Goal: Task Accomplishment & Management: Use online tool/utility

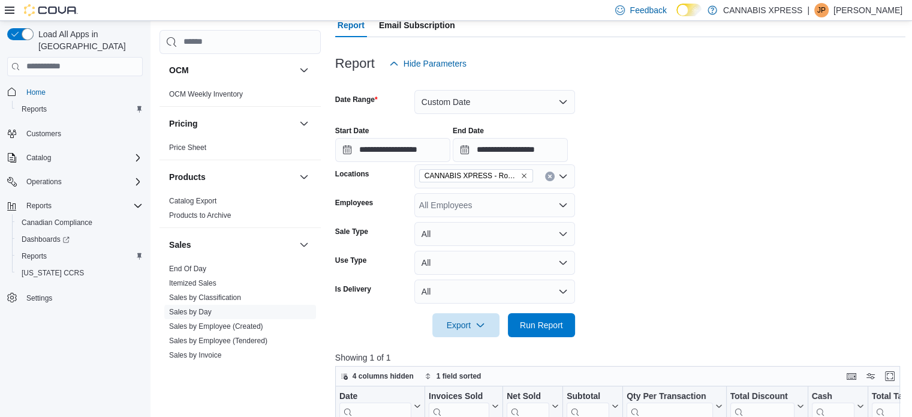
scroll to position [115, 0]
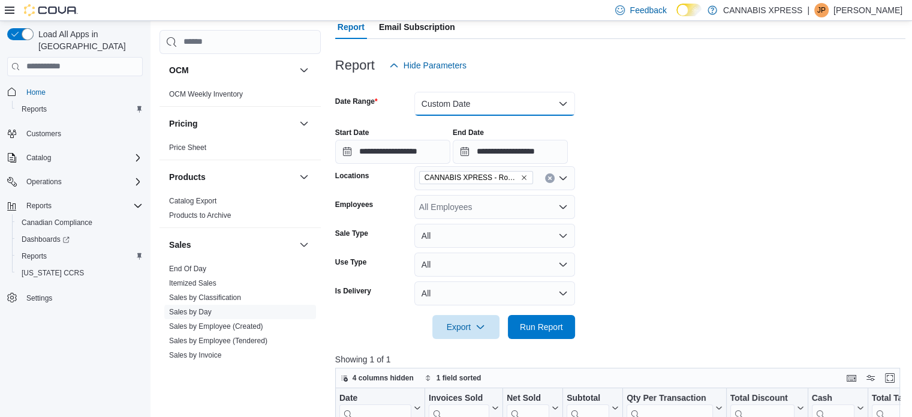
click at [563, 103] on button "Custom Date" at bounding box center [494, 104] width 161 height 24
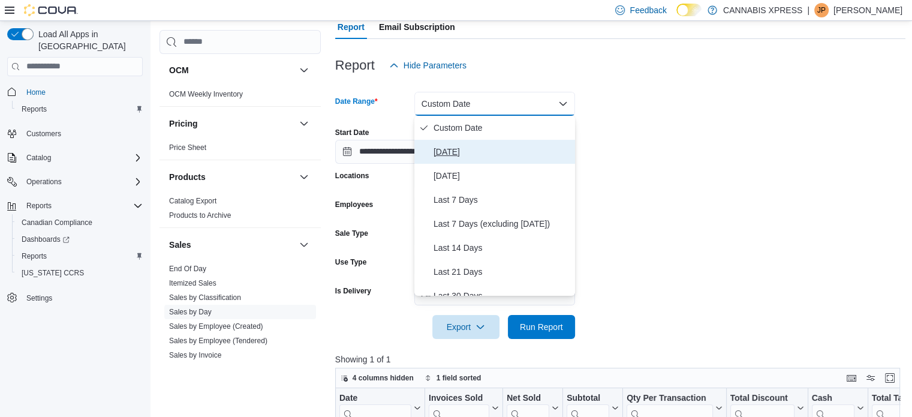
click at [453, 148] on span "[DATE]" at bounding box center [502, 152] width 137 height 14
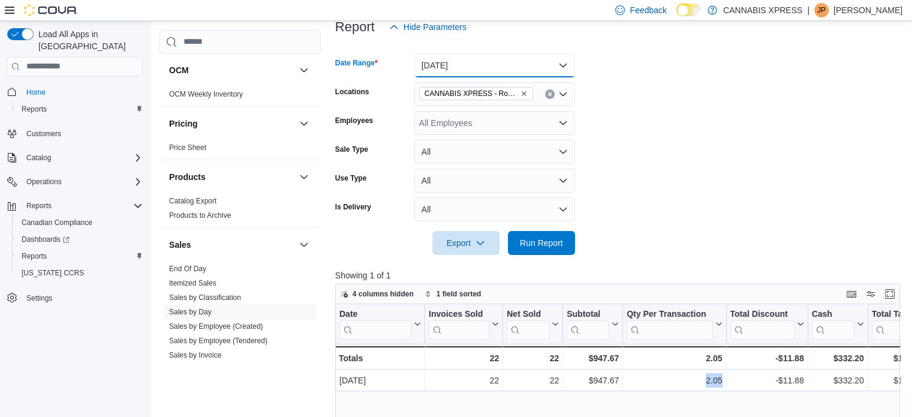
scroll to position [154, 0]
click at [537, 240] on span "Run Report" at bounding box center [541, 242] width 43 height 12
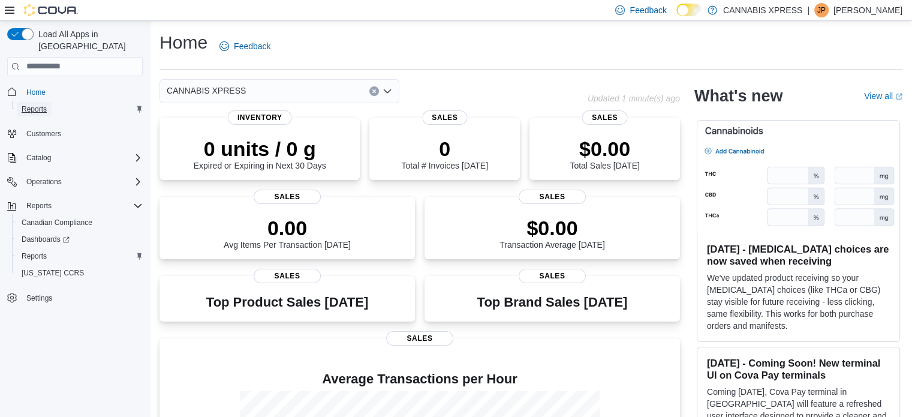
click at [51, 102] on link "Reports" at bounding box center [34, 109] width 35 height 14
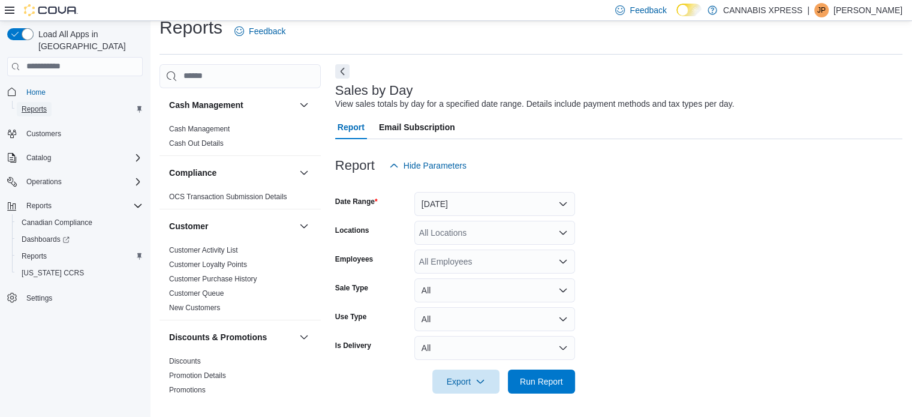
scroll to position [14, 0]
click at [562, 209] on button "[DATE]" at bounding box center [494, 204] width 161 height 24
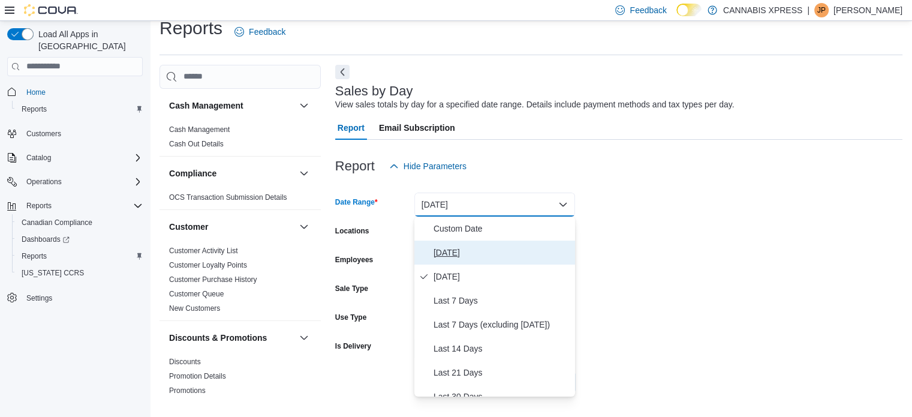
click at [457, 257] on span "[DATE]" at bounding box center [502, 252] width 137 height 14
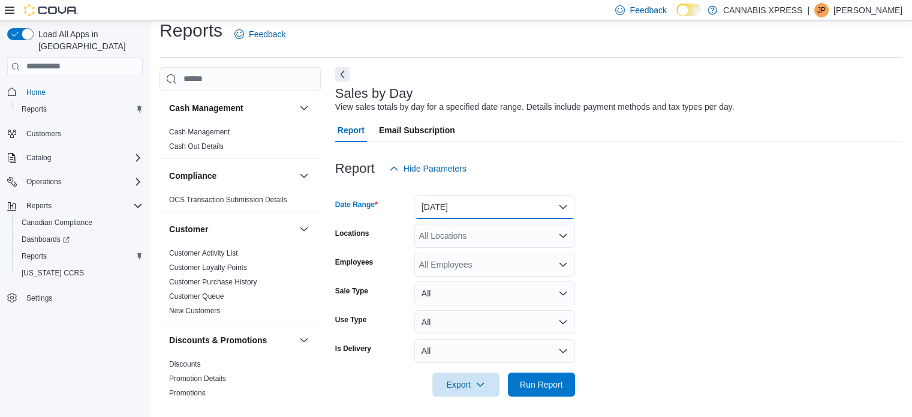
scroll to position [15, 0]
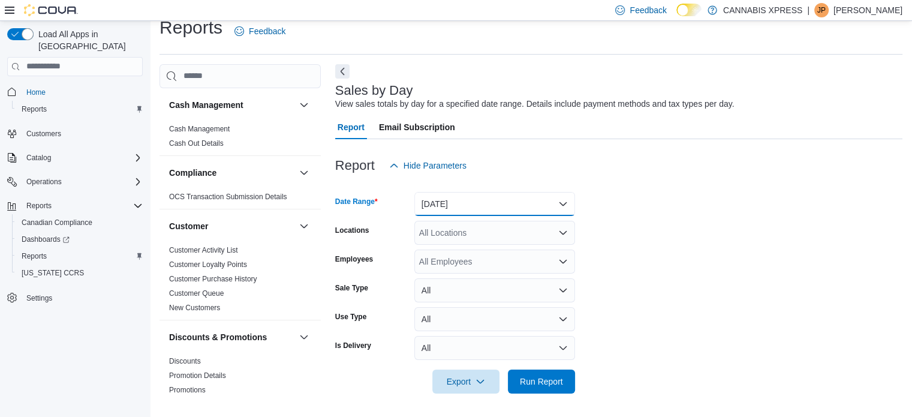
click at [570, 206] on button "[DATE]" at bounding box center [494, 204] width 161 height 24
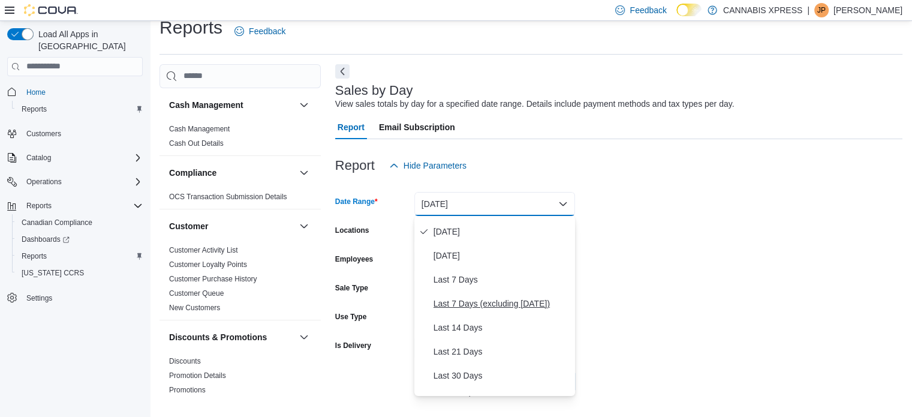
scroll to position [0, 0]
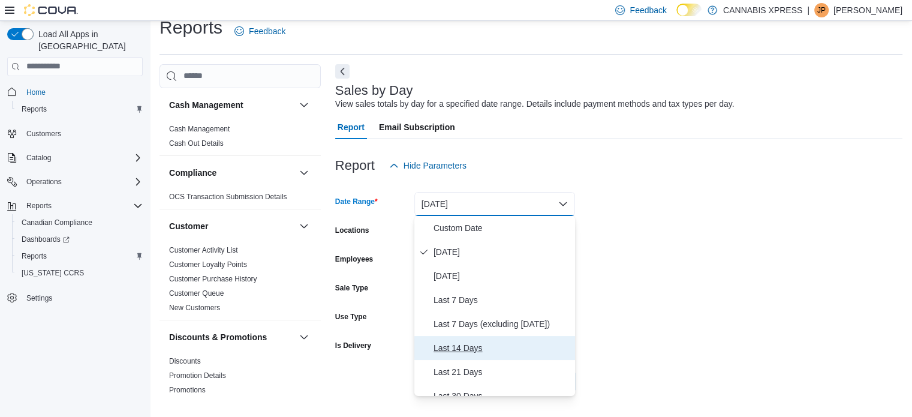
click at [473, 344] on span "Last 14 Days" at bounding box center [502, 348] width 137 height 14
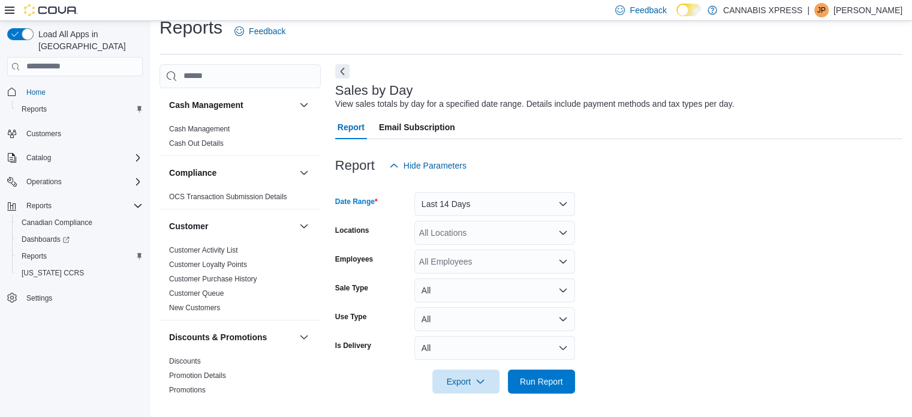
click at [564, 234] on icon "Open list of options" at bounding box center [563, 233] width 10 height 10
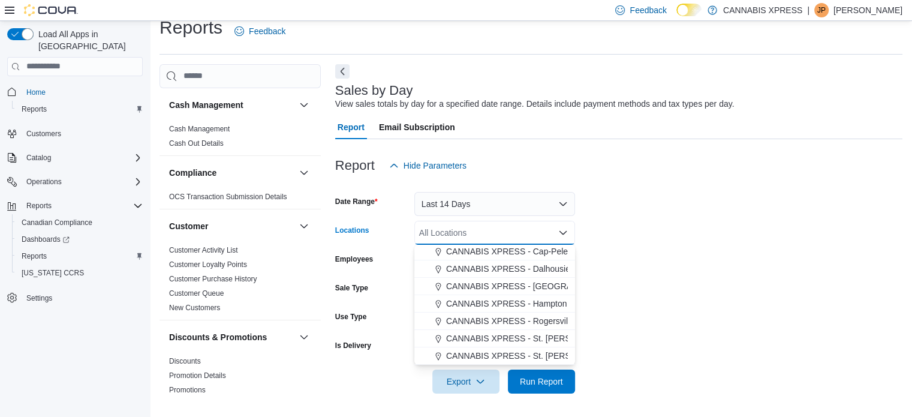
click at [518, 318] on span "CANNABIS XPRESS - Rogersville - (Rue Principale)" at bounding box center [544, 321] width 196 height 12
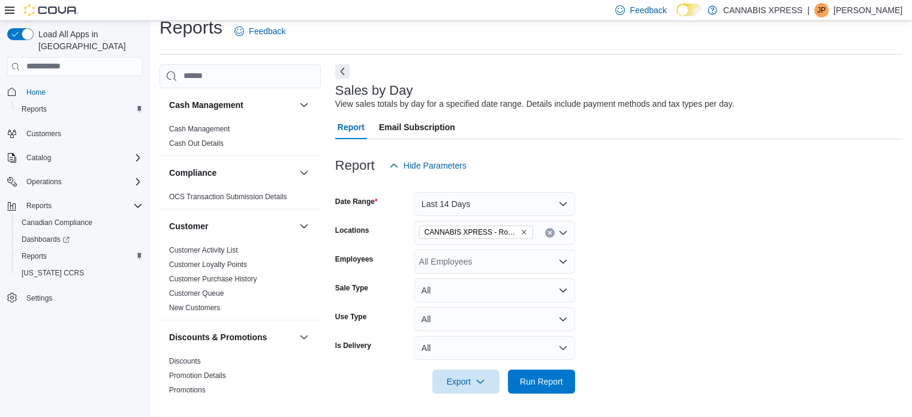
click at [675, 272] on form "Date Range Last 14 Days Locations CANNABIS XPRESS - [GEOGRAPHIC_DATA] - ([GEOGR…" at bounding box center [618, 285] width 567 height 216
click at [549, 267] on div "All Employees" at bounding box center [494, 261] width 161 height 24
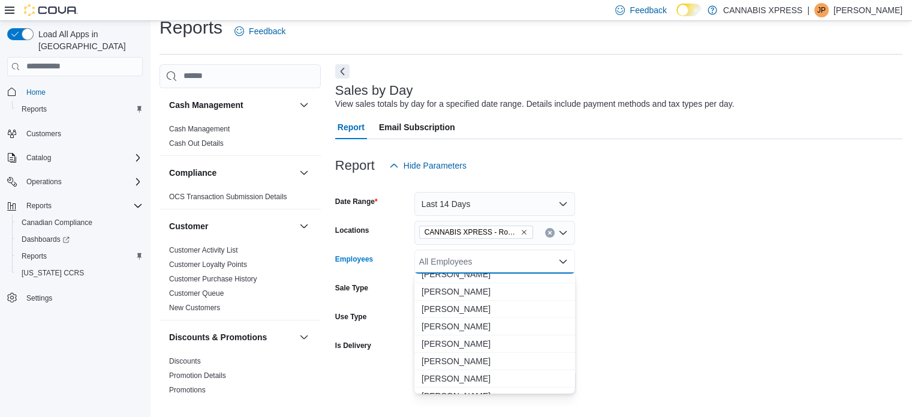
scroll to position [60, 0]
click at [476, 306] on span "[PERSON_NAME]" at bounding box center [495, 309] width 146 height 12
click at [730, 282] on form "Date Range Last 14 Days Locations CANNABIS XPRESS - [GEOGRAPHIC_DATA] - ([GEOGR…" at bounding box center [618, 285] width 567 height 216
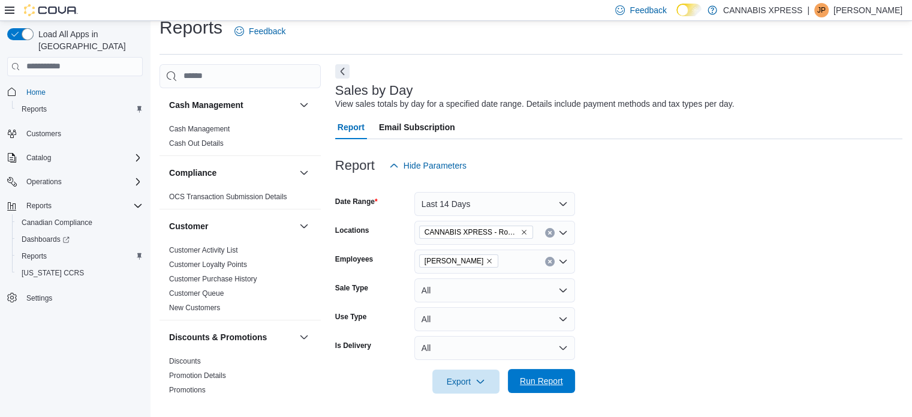
click at [543, 374] on span "Run Report" at bounding box center [541, 381] width 53 height 24
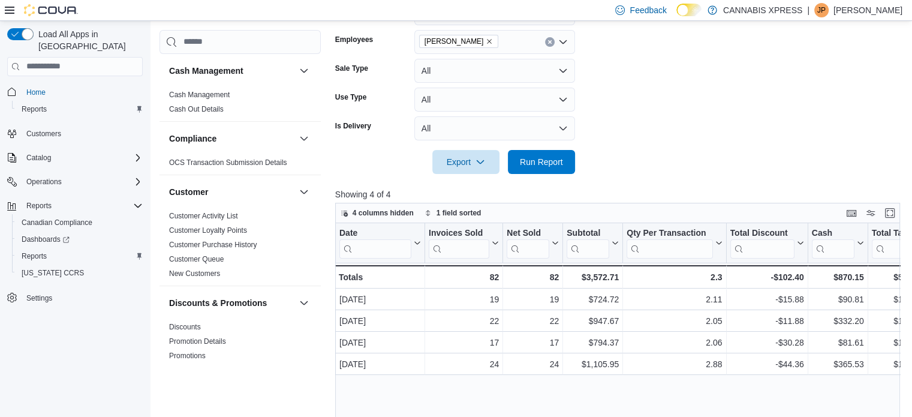
scroll to position [135, 0]
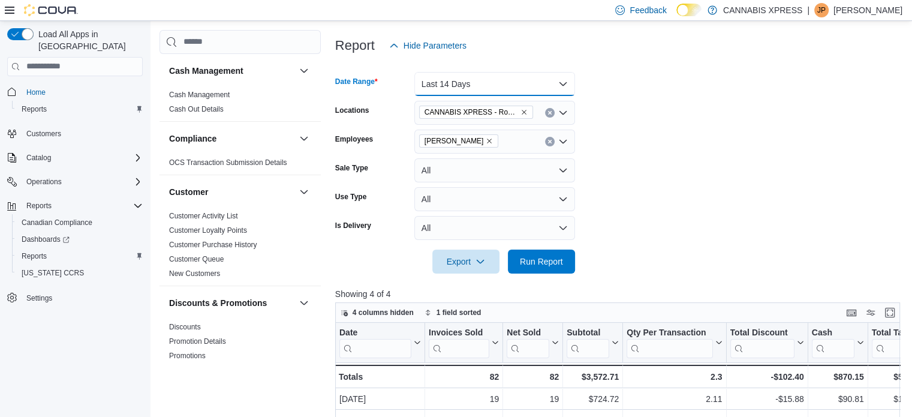
click at [556, 86] on button "Last 14 Days" at bounding box center [494, 84] width 161 height 24
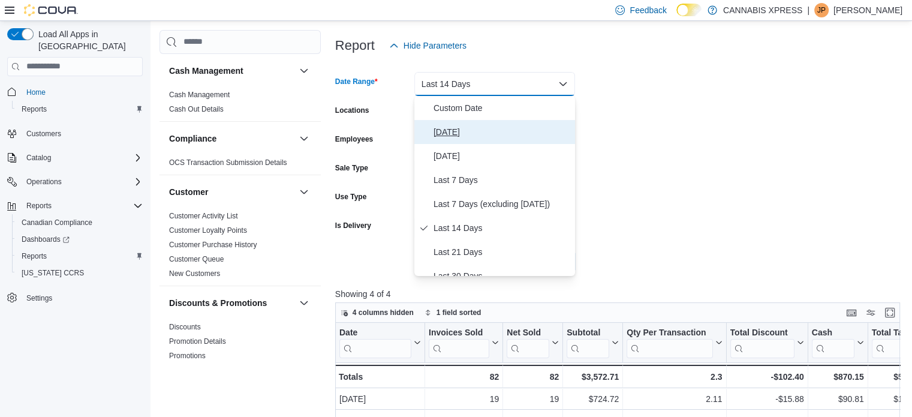
click at [444, 136] on span "[DATE]" at bounding box center [502, 132] width 137 height 14
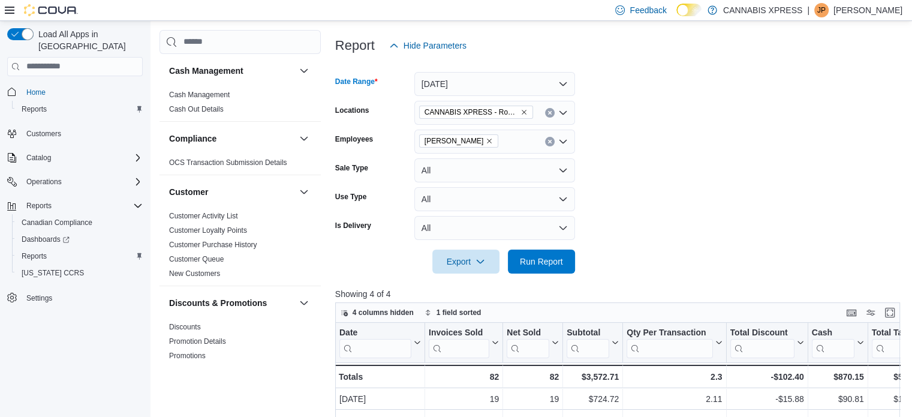
click at [552, 139] on button "Clear input" at bounding box center [550, 142] width 10 height 10
click at [586, 135] on form "Date Range [DATE] Locations CANNABIS XPRESS - [GEOGRAPHIC_DATA] - ([GEOGRAPHIC_…" at bounding box center [620, 166] width 571 height 216
click at [529, 260] on span "Run Report" at bounding box center [541, 261] width 43 height 12
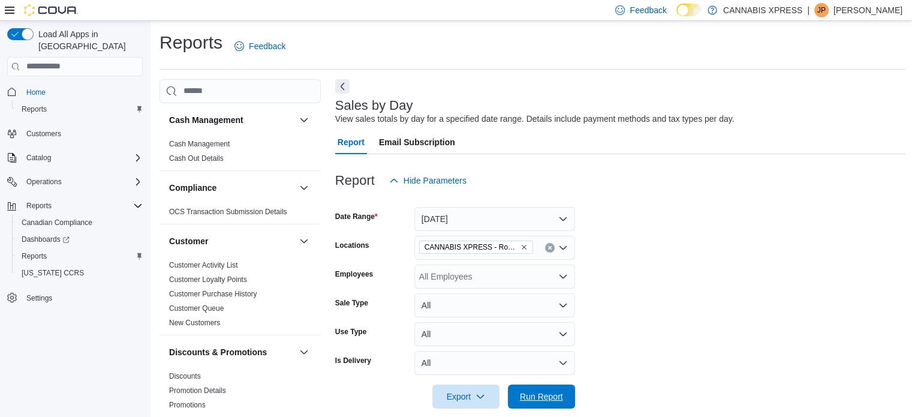
drag, startPoint x: 531, startPoint y: 393, endPoint x: 642, endPoint y: 243, distance: 186.5
click at [531, 393] on span "Run Report" at bounding box center [541, 396] width 43 height 12
